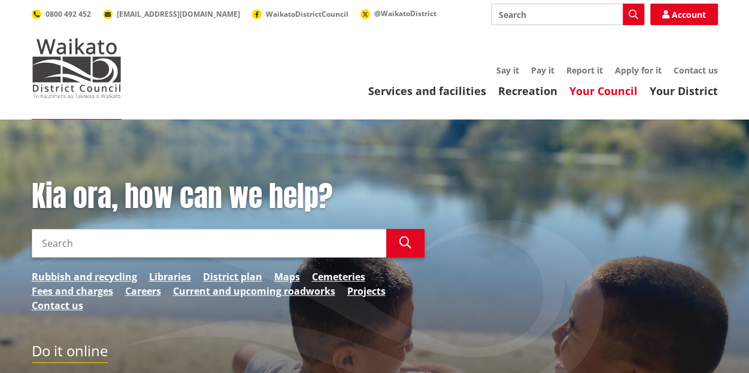
click at [600, 92] on link "Your Council" at bounding box center [603, 91] width 68 height 14
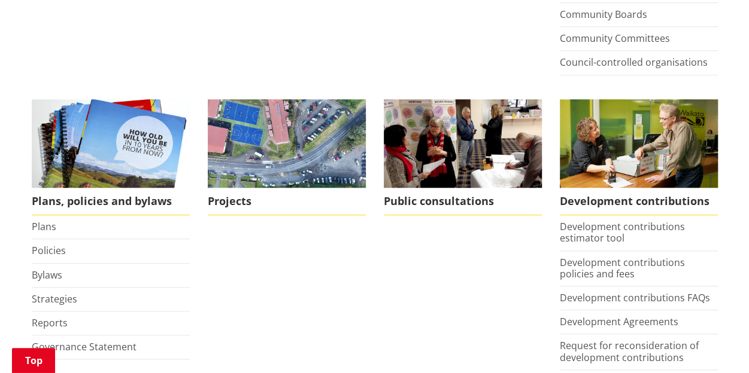
scroll to position [476, 0]
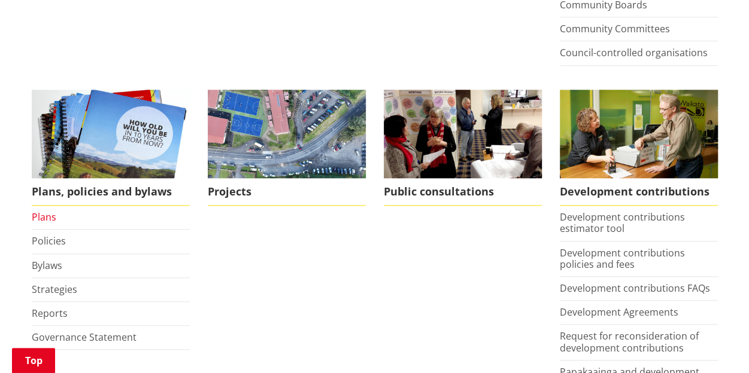
click at [38, 217] on link "Plans" at bounding box center [44, 217] width 25 height 13
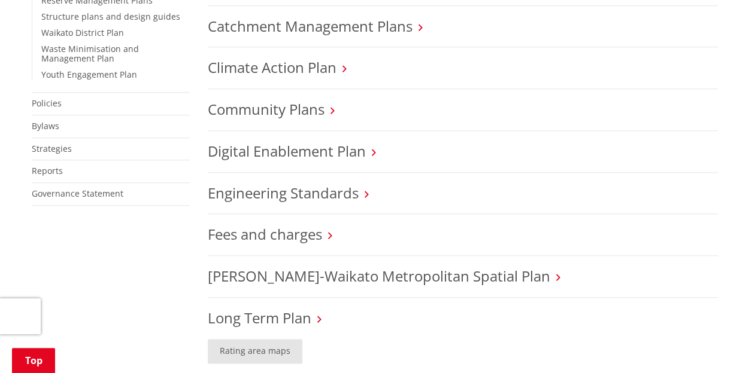
scroll to position [510, 0]
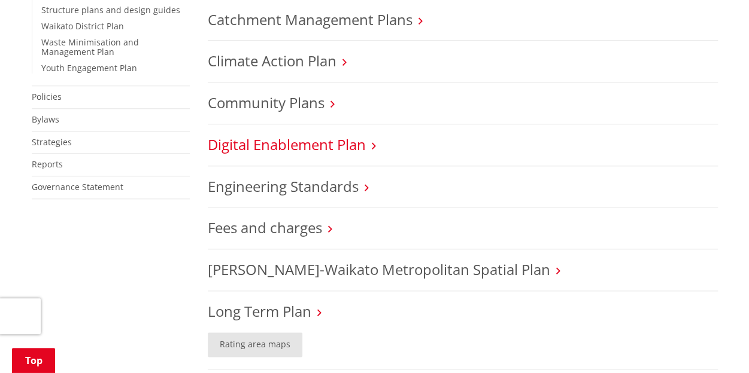
click at [306, 142] on link "Digital Enablement Plan" at bounding box center [287, 145] width 158 height 20
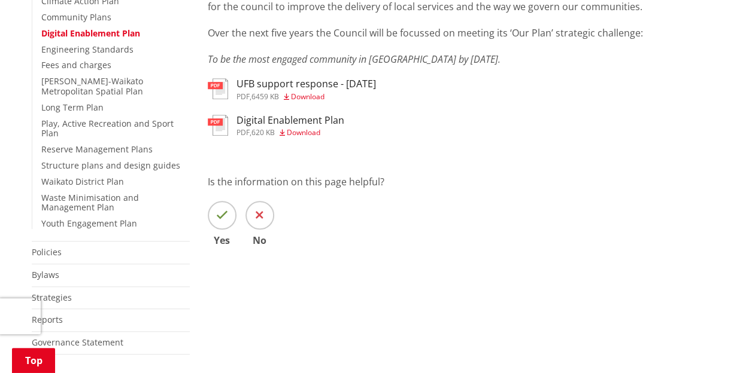
scroll to position [354, 0]
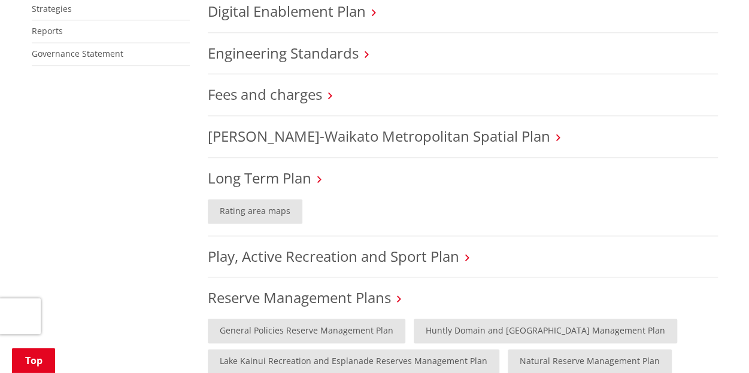
scroll to position [657, 0]
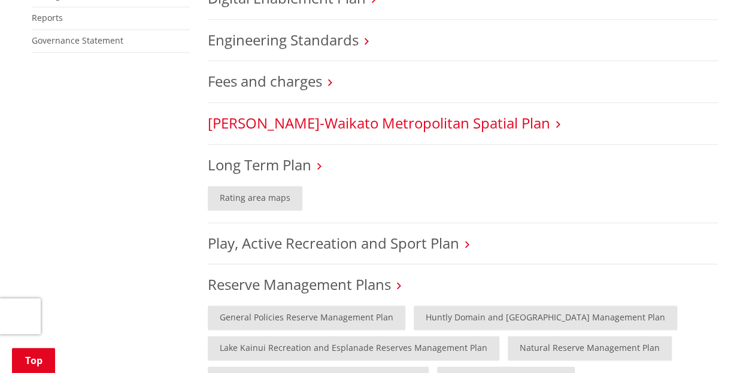
click at [338, 120] on link "[PERSON_NAME]-Waikato Metropolitan Spatial Plan" at bounding box center [379, 123] width 342 height 20
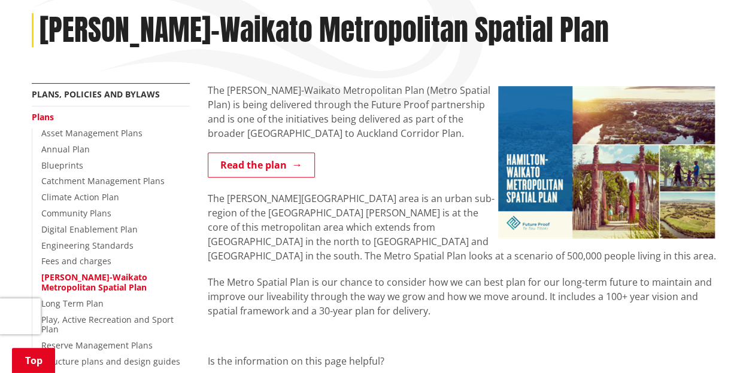
scroll to position [158, 0]
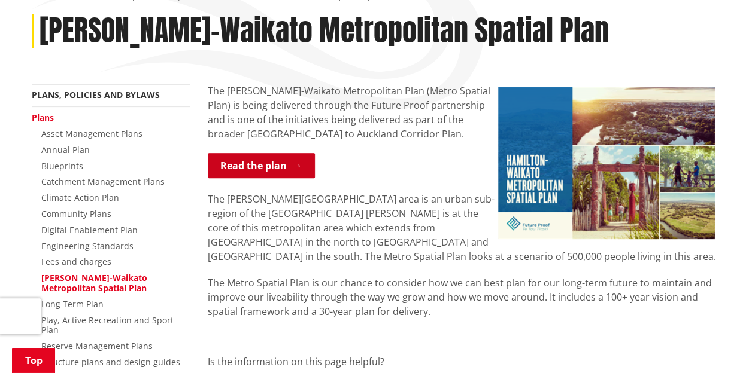
click at [248, 166] on link "Read the plan" at bounding box center [261, 165] width 107 height 25
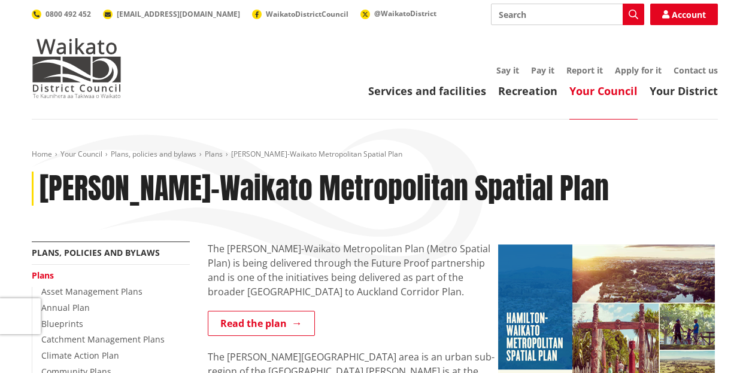
scroll to position [158, 0]
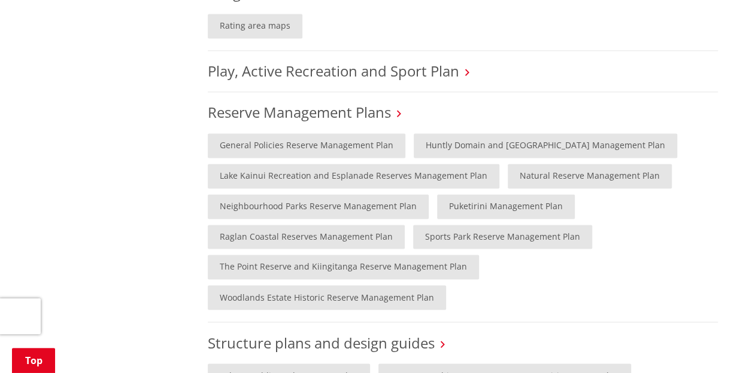
scroll to position [1016, 0]
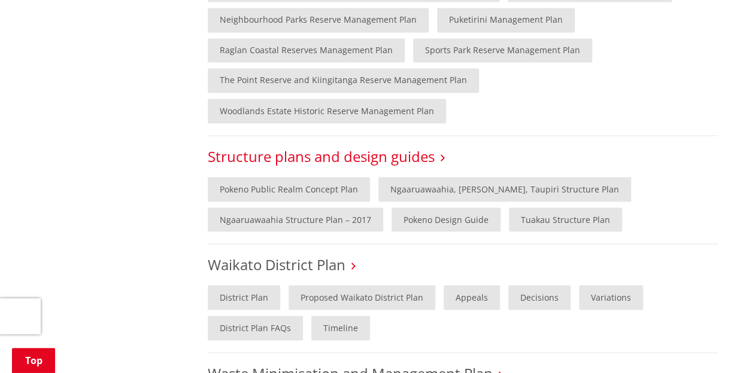
click at [260, 146] on link "Structure plans and design guides" at bounding box center [321, 156] width 227 height 20
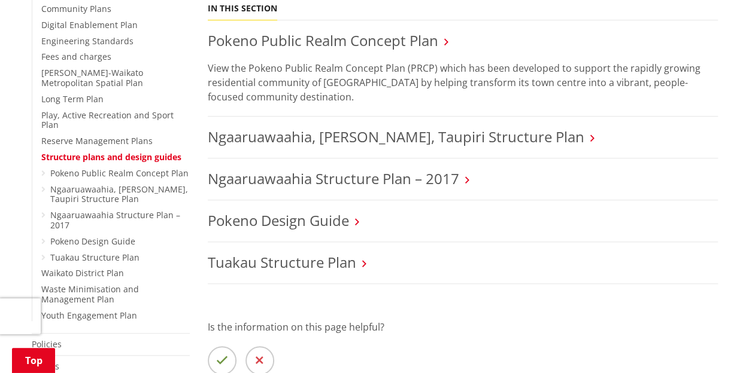
scroll to position [366, 0]
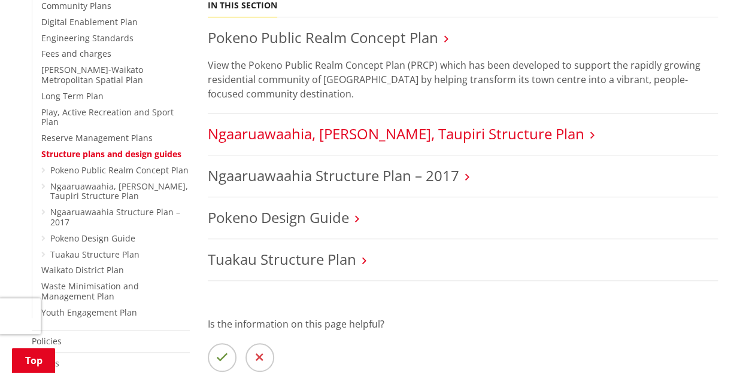
click at [349, 139] on link "Ngaaruawaahia, [PERSON_NAME], Taupiri Structure Plan" at bounding box center [396, 134] width 376 height 20
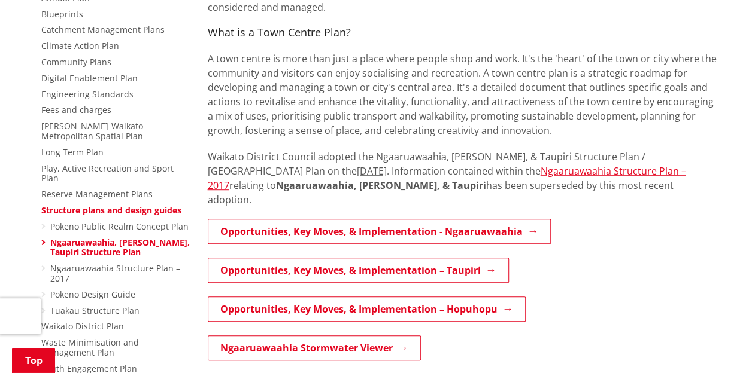
scroll to position [318, 0]
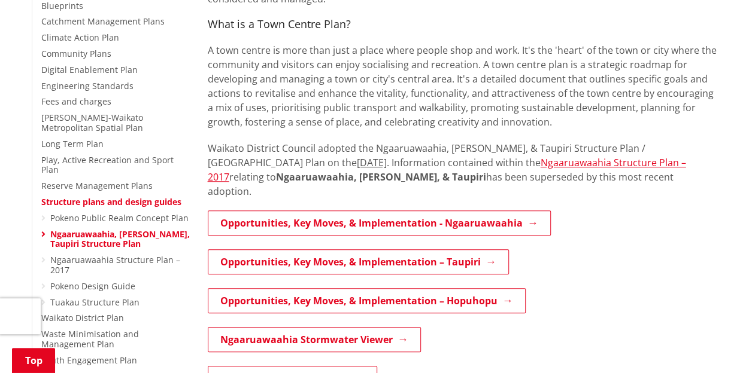
click at [538, 113] on p "A town centre is more than just a place where people shop and work. It's the 'h…" at bounding box center [463, 86] width 510 height 86
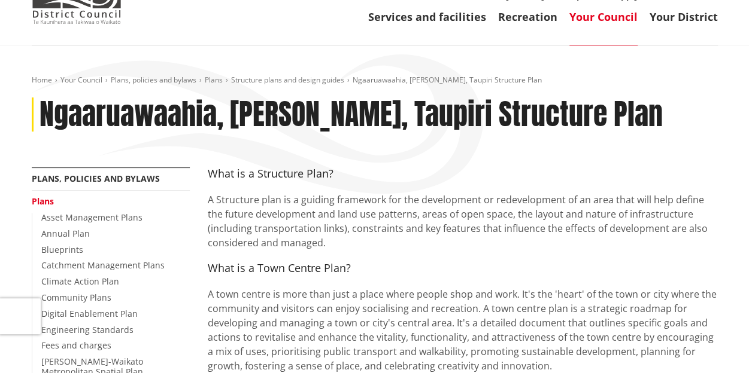
scroll to position [0, 0]
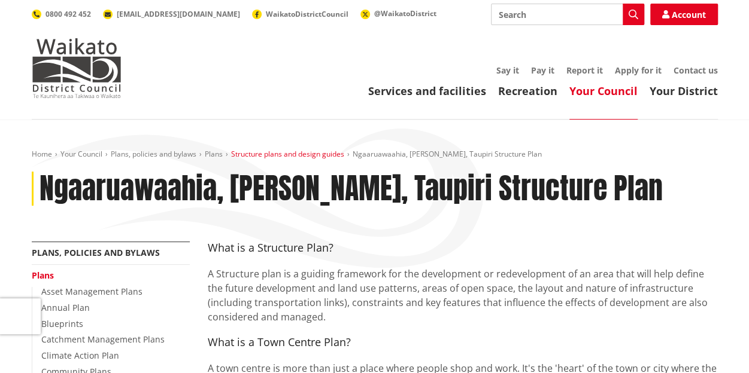
click at [272, 150] on link "Structure plans and design guides" at bounding box center [287, 154] width 113 height 10
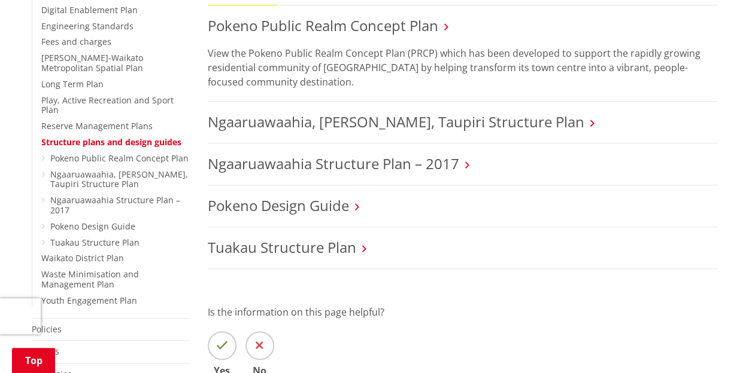
scroll to position [394, 0]
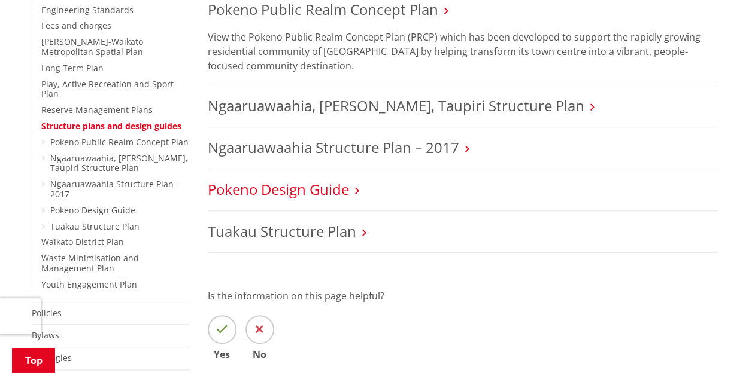
click at [264, 186] on link "Pokeno Design Guide" at bounding box center [278, 190] width 141 height 20
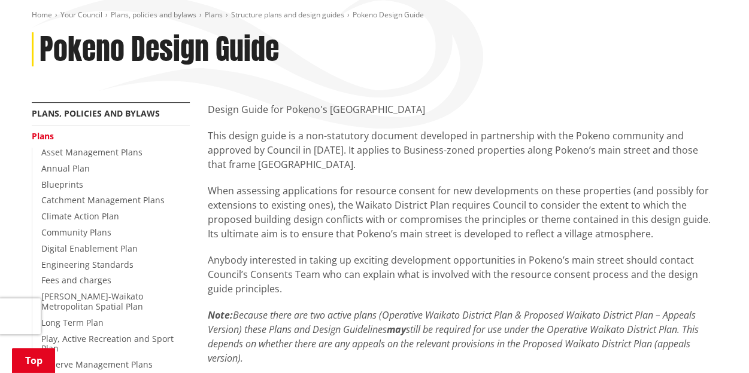
scroll to position [140, 0]
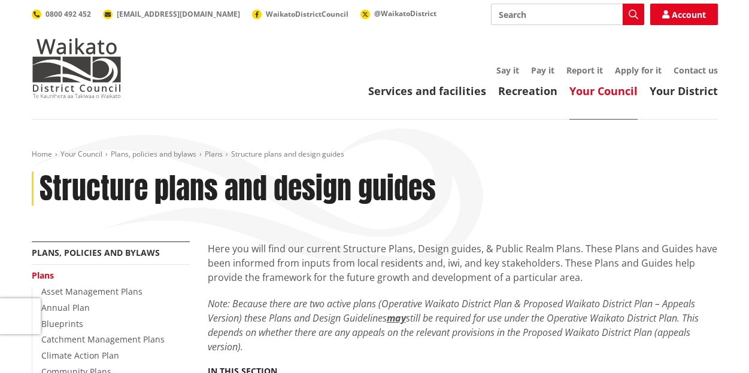
scroll to position [394, 0]
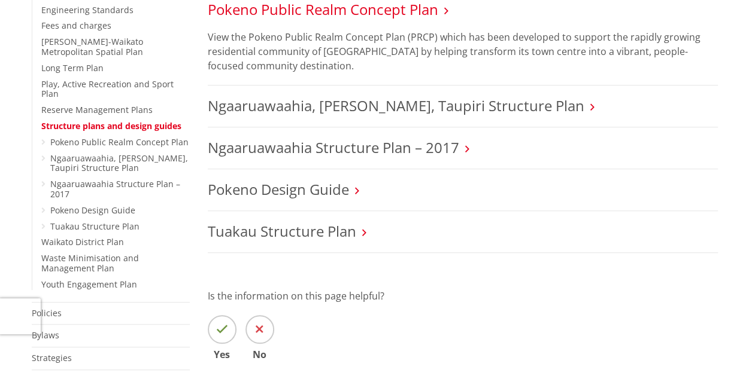
click at [400, 4] on link "Pokeno Public Realm Concept Plan" at bounding box center [323, 9] width 230 height 20
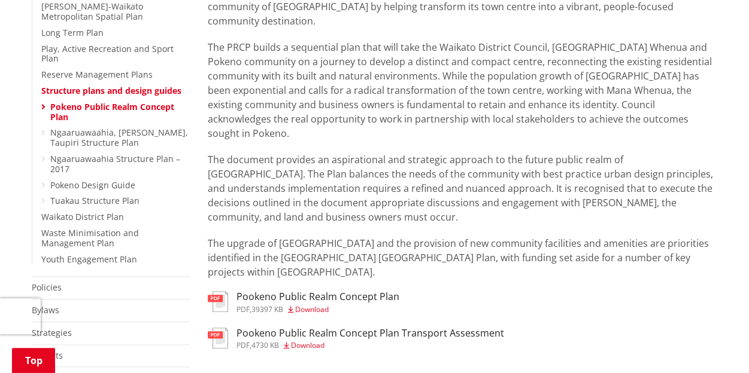
scroll to position [430, 0]
click at [363, 191] on p "The document provides an aspirational and strategic approach to the future publ…" at bounding box center [463, 188] width 510 height 72
click at [317, 304] on span "Download" at bounding box center [312, 309] width 34 height 10
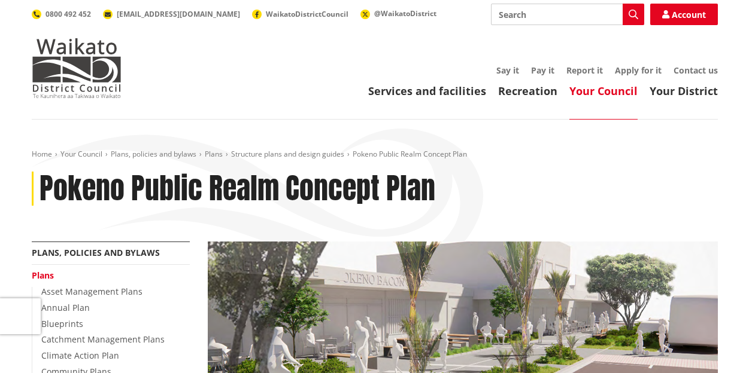
scroll to position [430, 0]
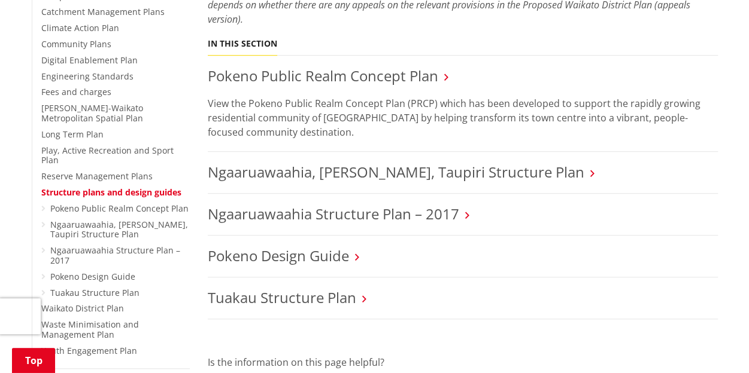
scroll to position [326, 0]
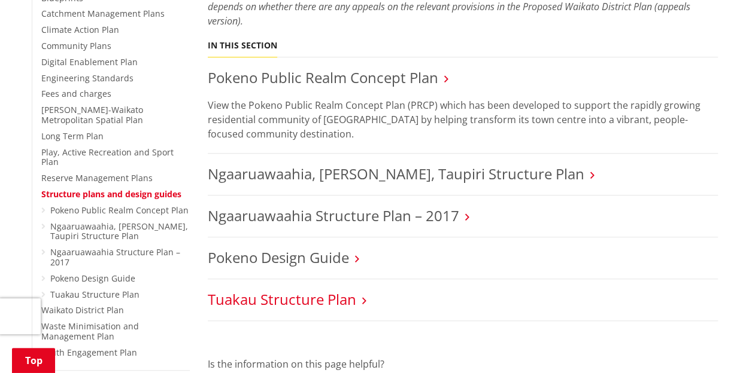
click at [281, 303] on link "Tuakau Structure Plan" at bounding box center [282, 300] width 148 height 20
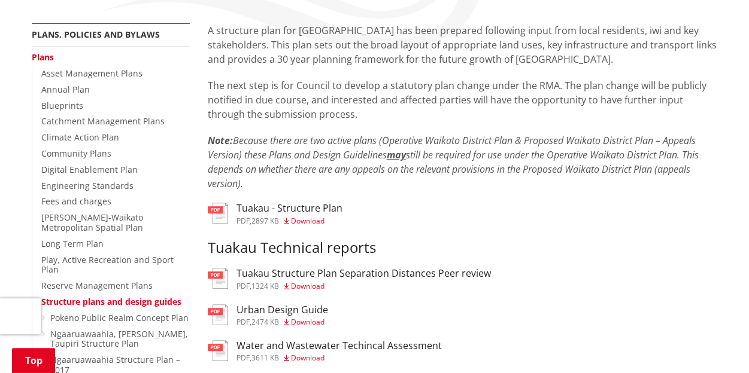
scroll to position [243, 0]
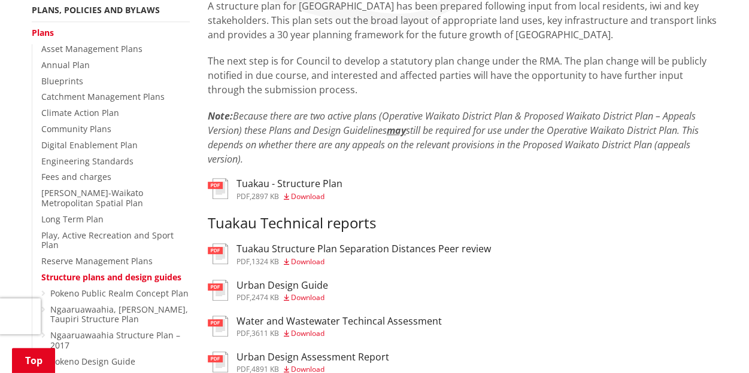
click at [317, 197] on span "Download" at bounding box center [308, 196] width 34 height 10
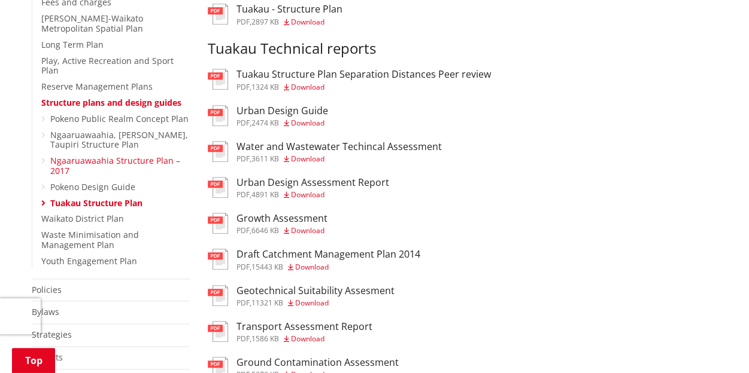
scroll to position [418, 0]
click at [86, 212] on link "Waikato District Plan" at bounding box center [82, 217] width 83 height 11
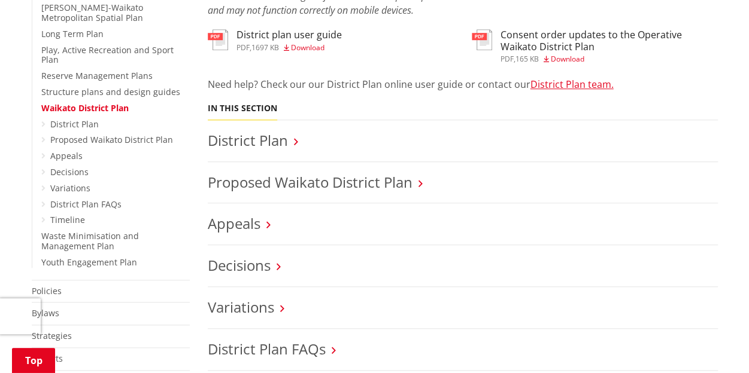
scroll to position [435, 0]
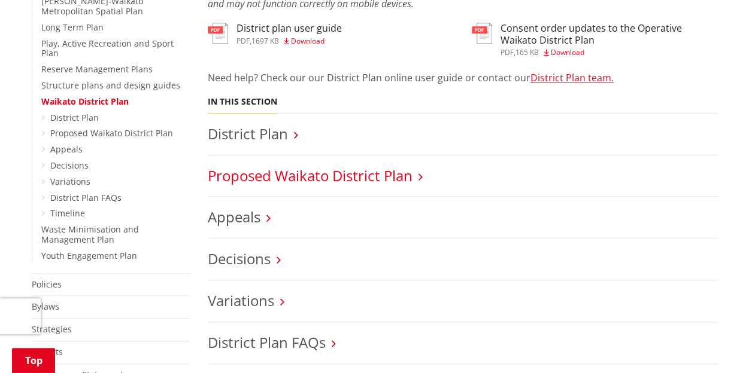
click at [317, 171] on link "Proposed Waikato District Plan" at bounding box center [310, 176] width 205 height 20
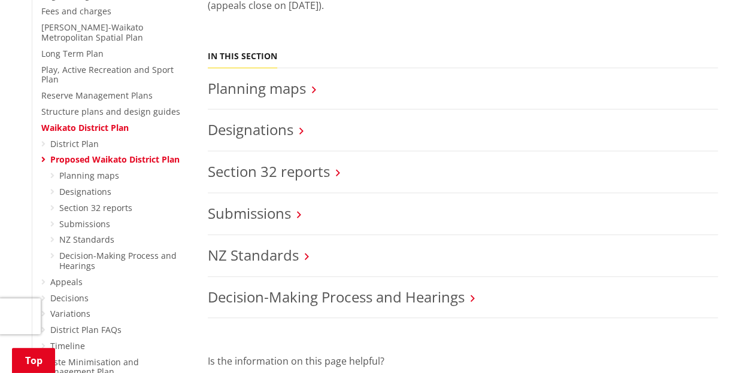
scroll to position [409, 0]
click at [264, 136] on link "Designations" at bounding box center [251, 129] width 86 height 20
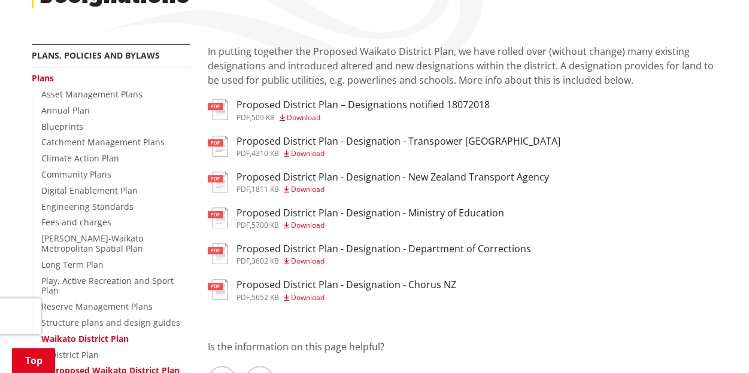
scroll to position [199, 0]
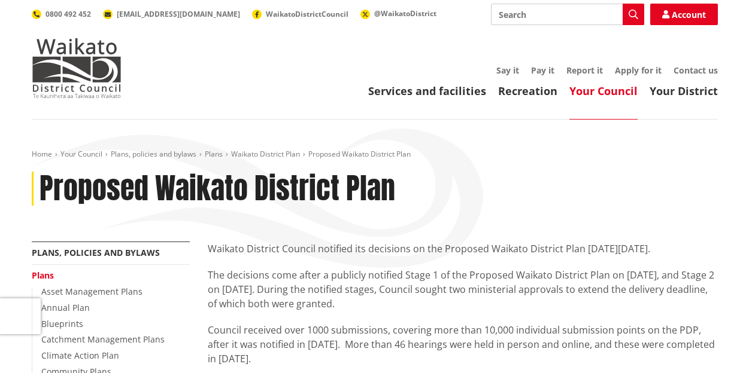
scroll to position [409, 0]
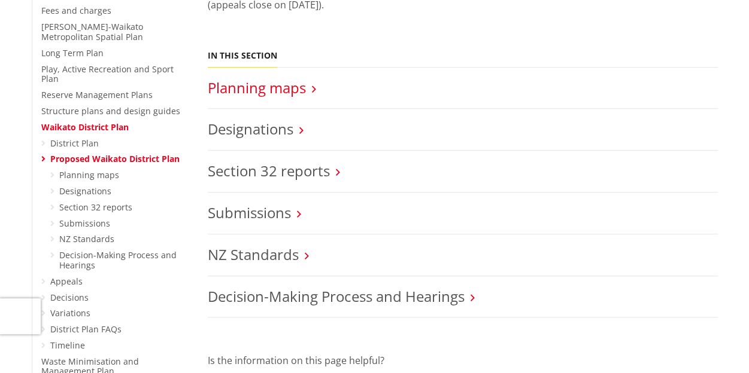
click at [285, 91] on link "Planning maps" at bounding box center [257, 88] width 98 height 20
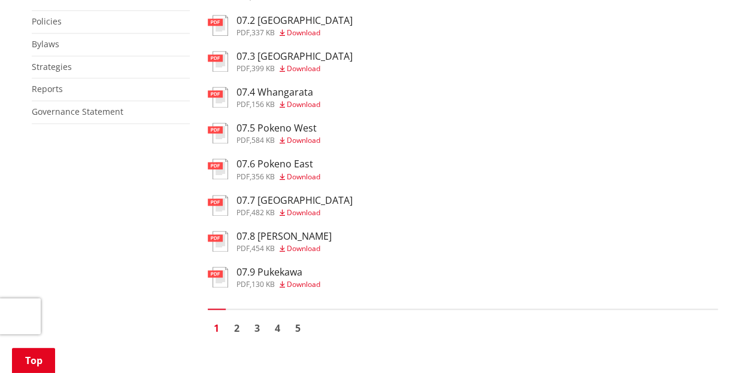
scroll to position [804, 0]
click at [309, 214] on div "07.7 Pokeno Town Centre pdf , 482 KB Download" at bounding box center [294, 207] width 116 height 22
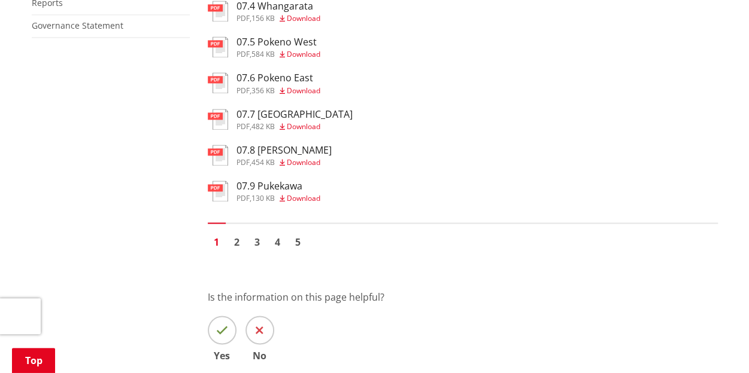
scroll to position [902, 0]
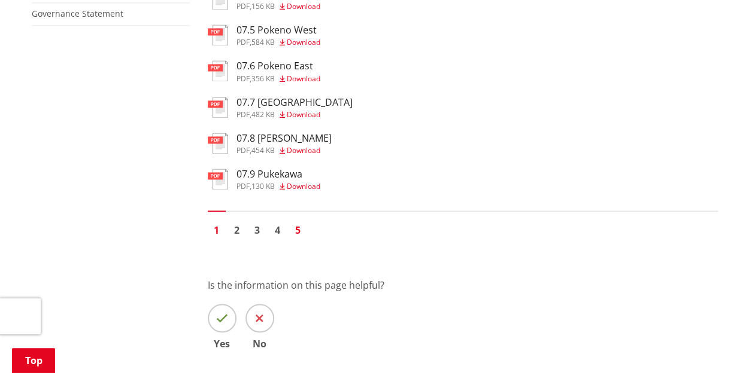
click at [299, 236] on link "5" at bounding box center [298, 230] width 18 height 18
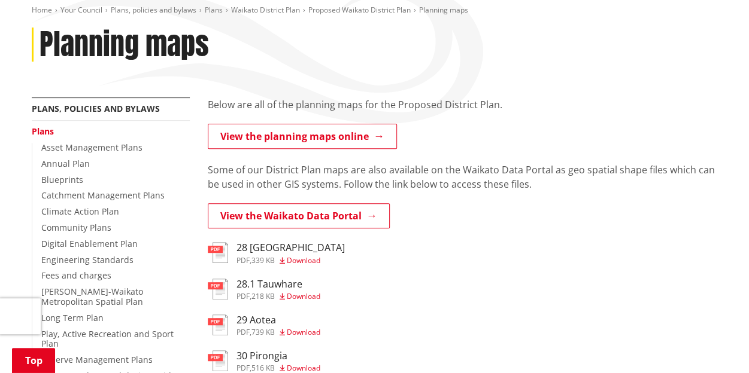
scroll to position [145, 0]
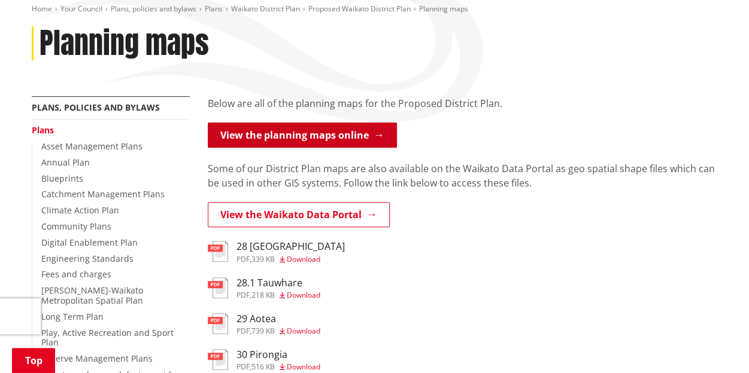
click at [330, 129] on link "View the planning maps online" at bounding box center [302, 135] width 189 height 25
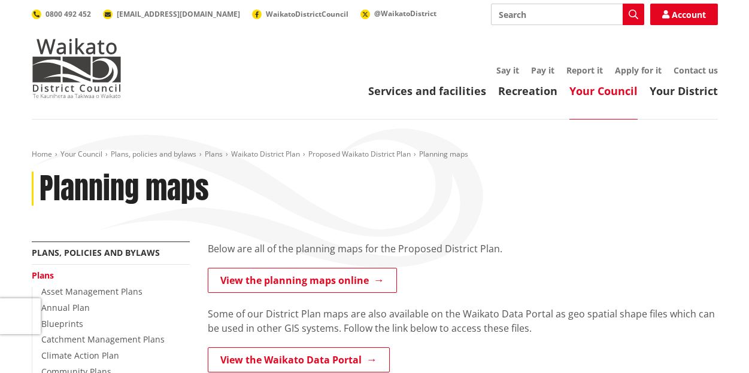
scroll to position [902, 0]
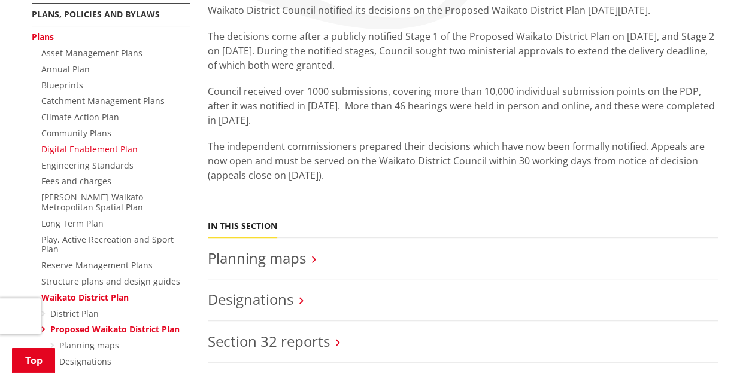
scroll to position [239, 0]
click at [62, 84] on link "Blueprints" at bounding box center [62, 84] width 42 height 11
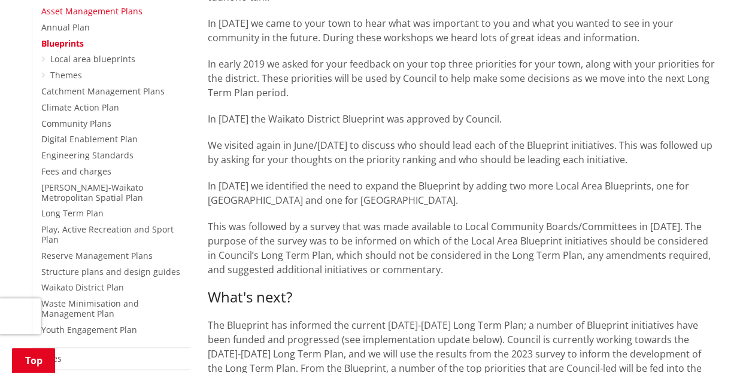
scroll to position [309, 0]
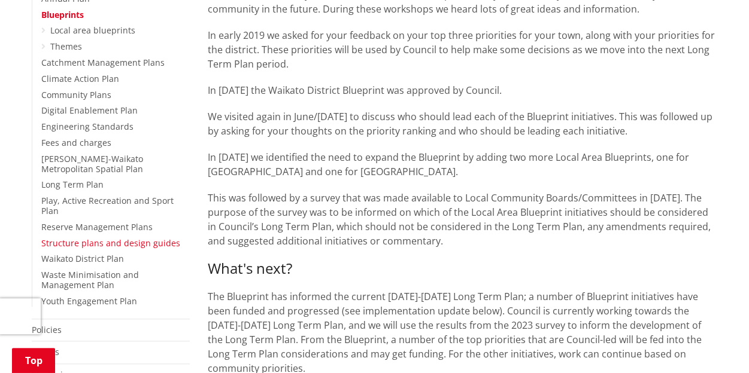
click at [71, 238] on link "Structure plans and design guides" at bounding box center [110, 243] width 139 height 11
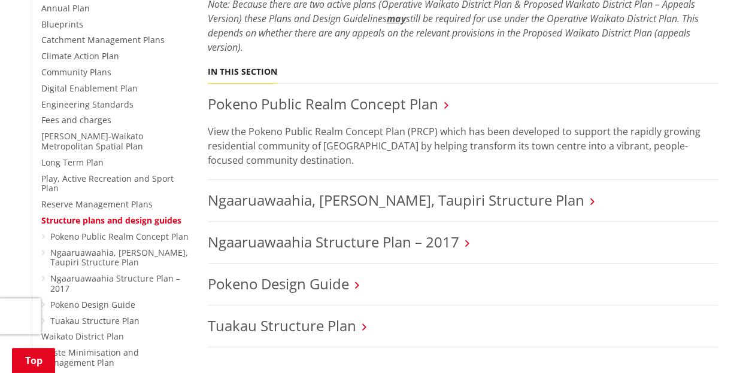
scroll to position [308, 0]
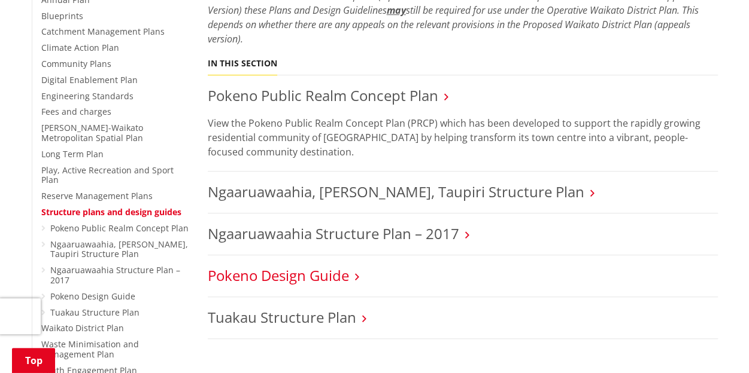
click at [276, 275] on link "Pokeno Design Guide" at bounding box center [278, 276] width 141 height 20
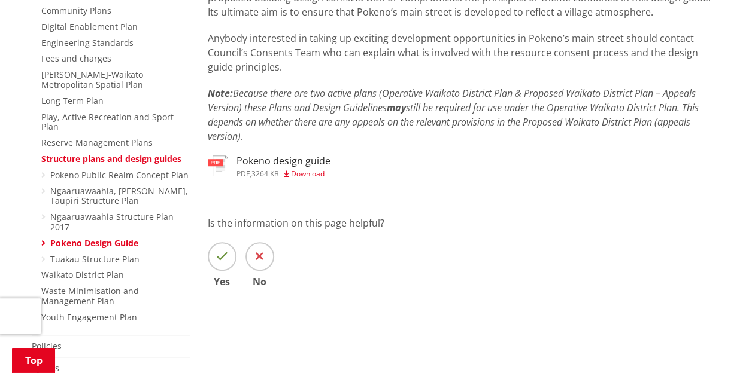
scroll to position [357, 0]
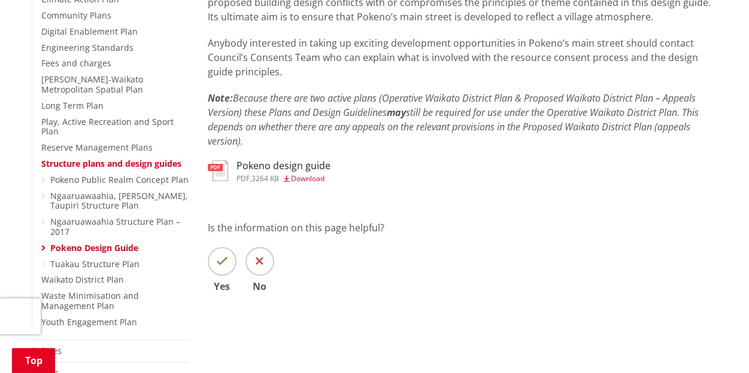
click at [69, 247] on ul "Pokeno Public Realm Concept Plan Ngaaruawaahia, [PERSON_NAME], Taupiri Structur…" at bounding box center [115, 222] width 148 height 95
click at [69, 258] on link "Tuakau Structure Plan" at bounding box center [94, 263] width 89 height 11
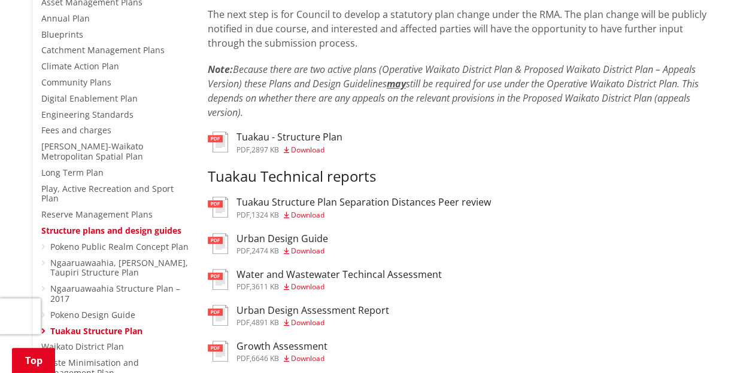
scroll to position [296, 0]
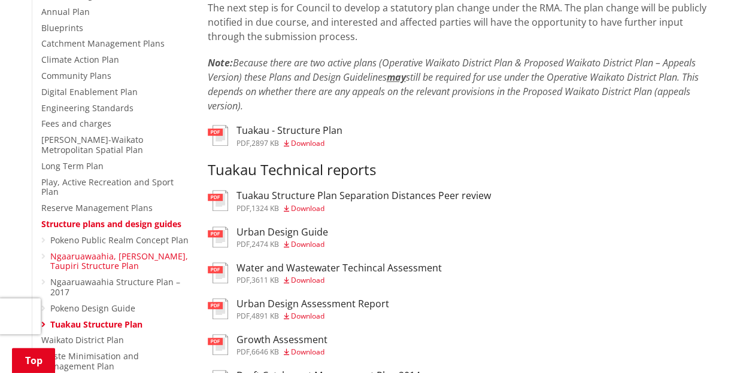
click at [71, 251] on link "Ngaaruawaahia, [PERSON_NAME], Taupiri Structure Plan" at bounding box center [119, 262] width 138 height 22
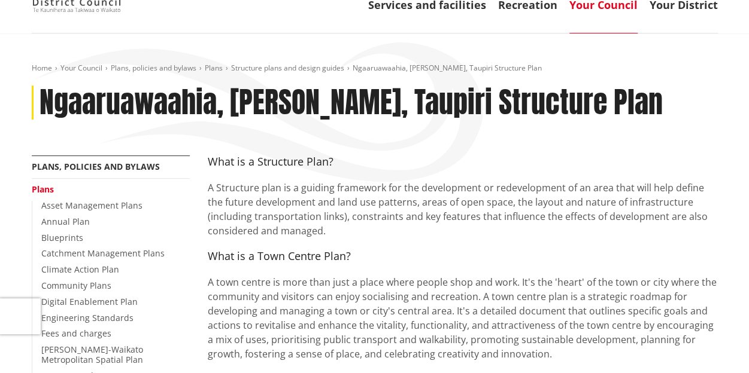
scroll to position [86, 0]
